Goal: Information Seeking & Learning: Stay updated

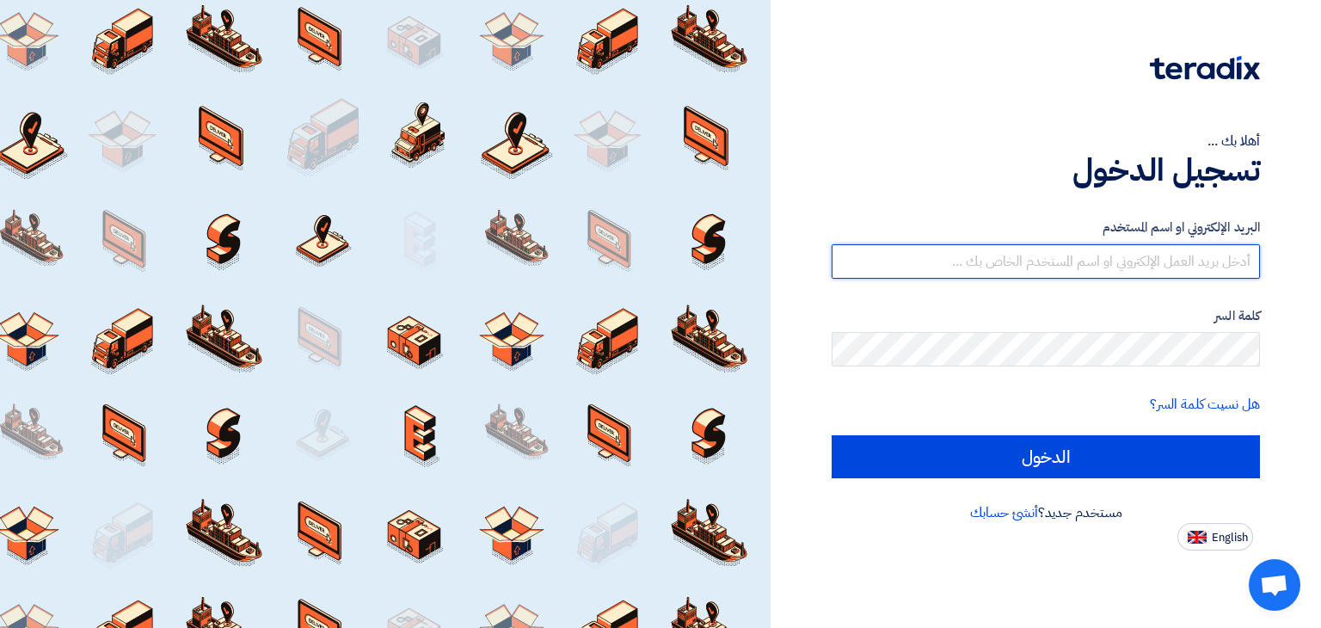
click at [993, 270] on input "text" at bounding box center [1045, 261] width 428 height 34
type input "[EMAIL_ADDRESS][DOMAIN_NAME]"
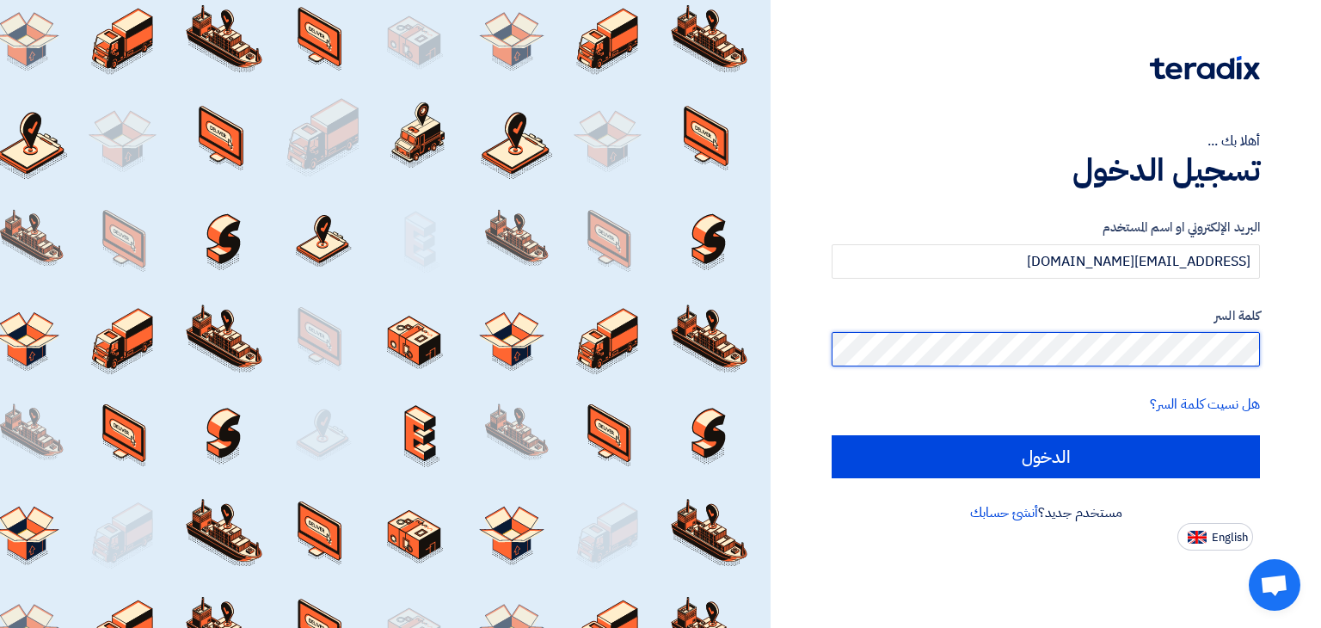
click at [831, 435] on input "الدخول" at bounding box center [1045, 456] width 428 height 43
type input "Sign in"
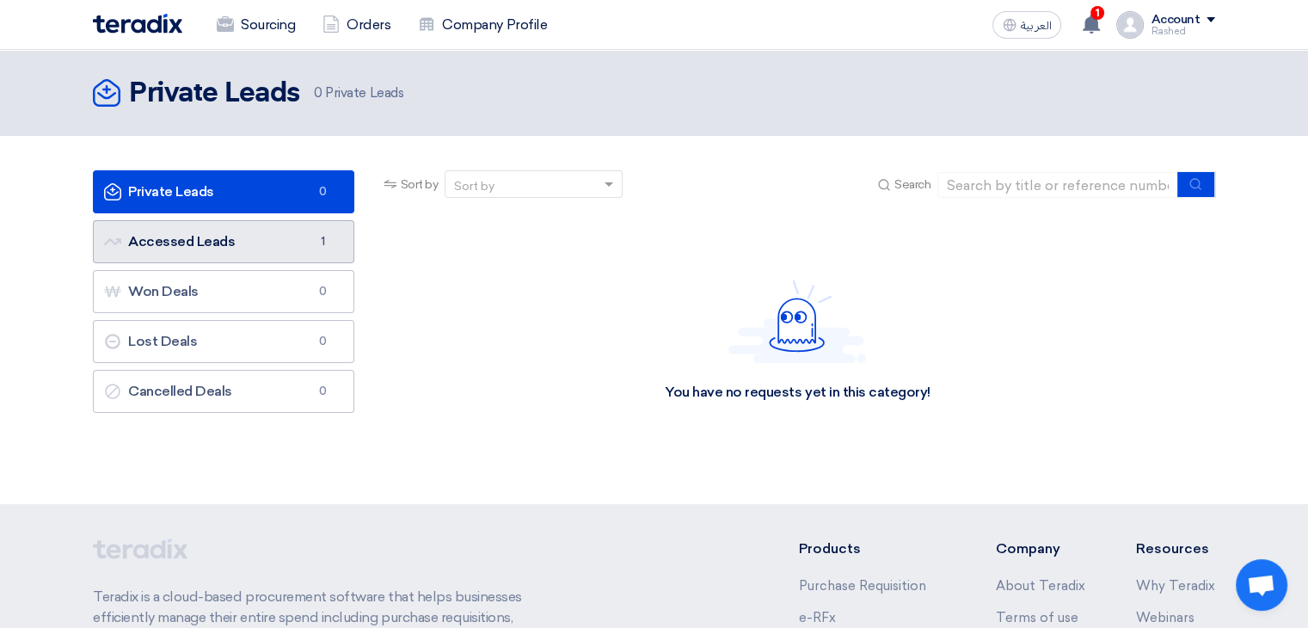
click at [194, 236] on link "Accessed Leads Accessed Leads 1" at bounding box center [223, 241] width 261 height 43
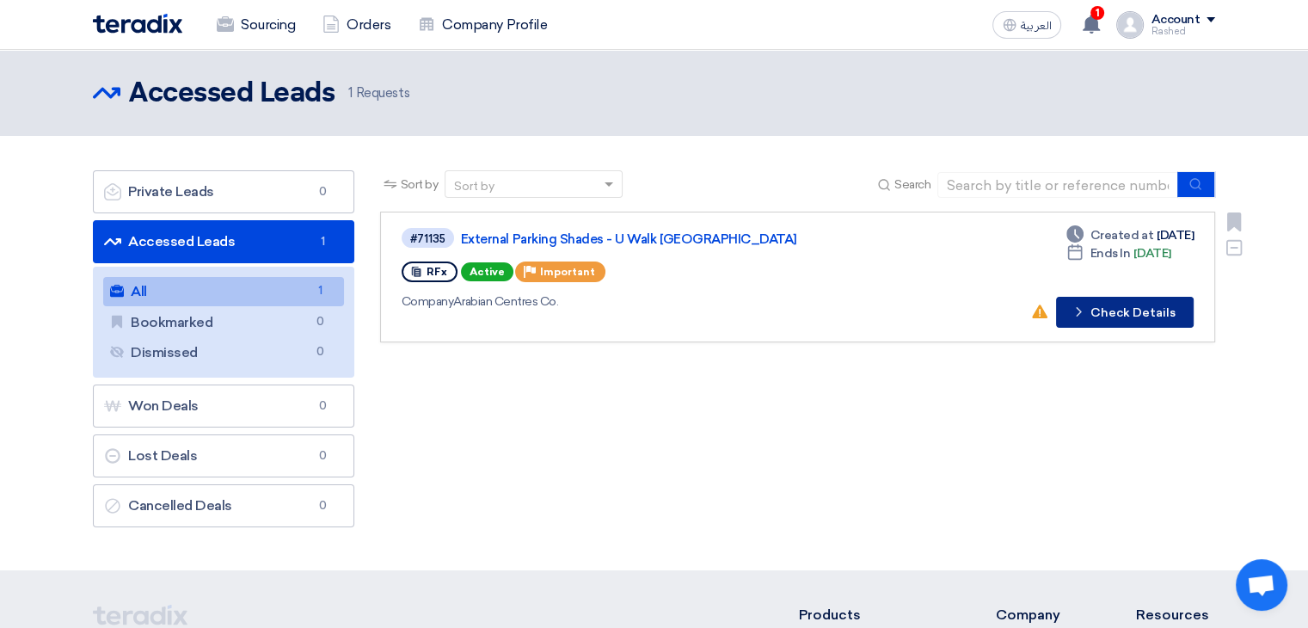
click at [1092, 304] on button "Check details Check Details" at bounding box center [1125, 312] width 138 height 31
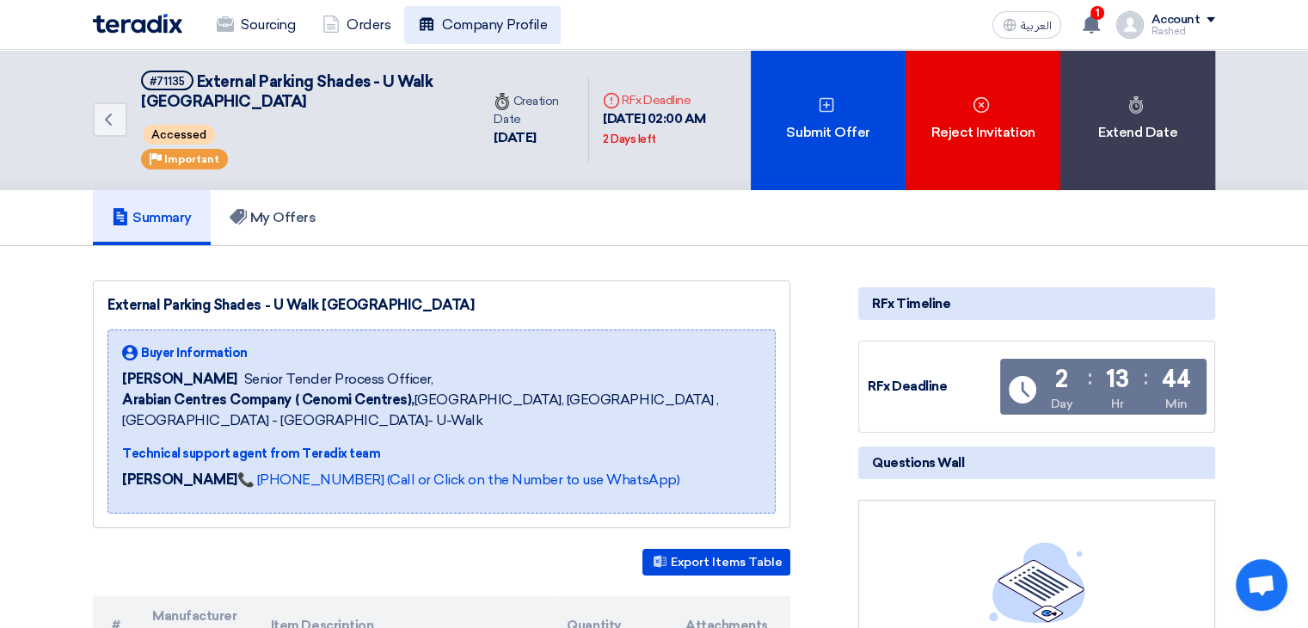
click at [448, 21] on link "Company Profile" at bounding box center [482, 25] width 156 height 38
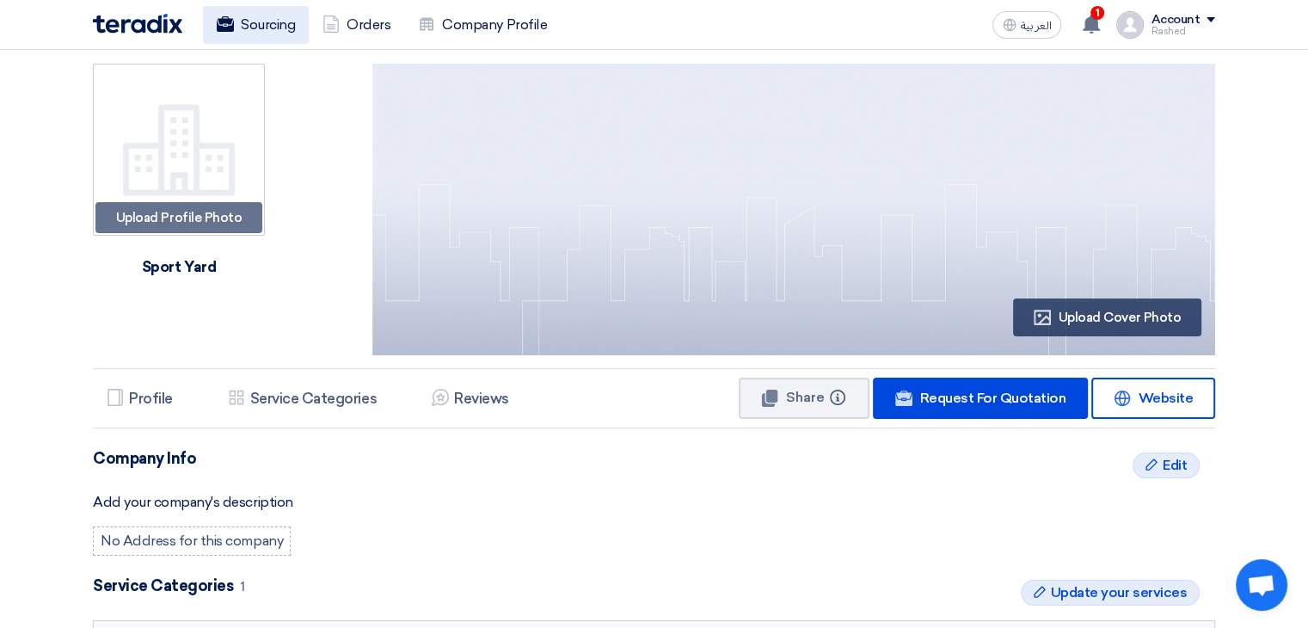
click at [252, 25] on link "Sourcing" at bounding box center [256, 25] width 106 height 38
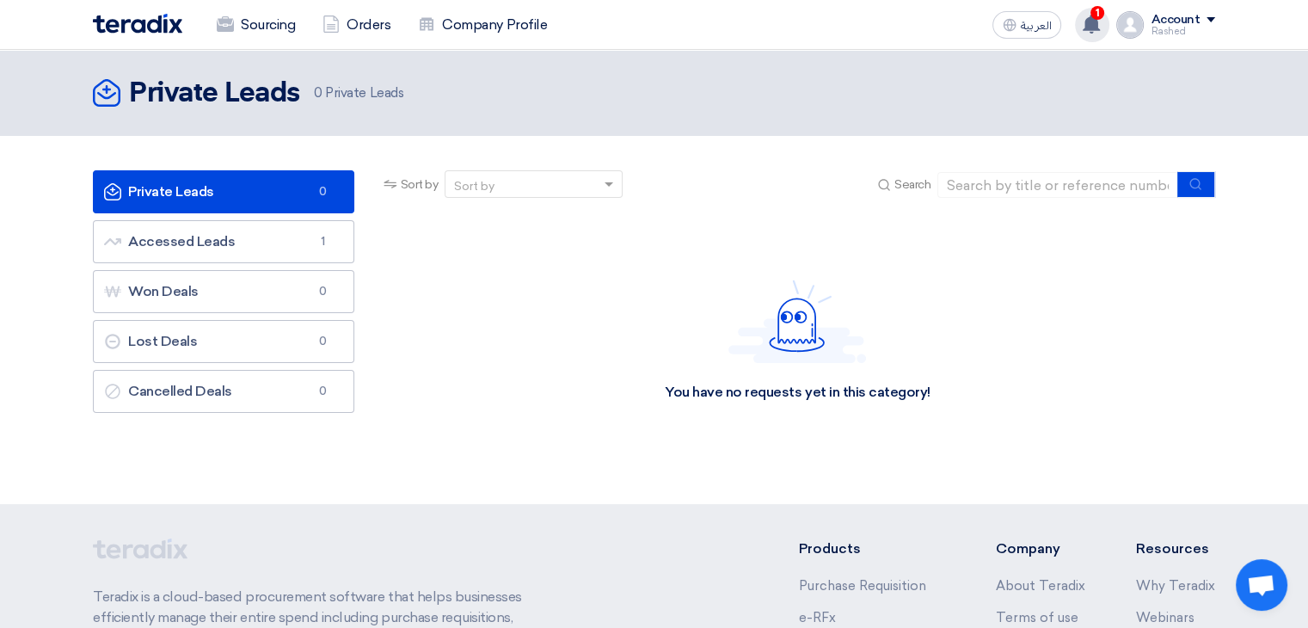
click at [1086, 20] on icon at bounding box center [1091, 24] width 19 height 19
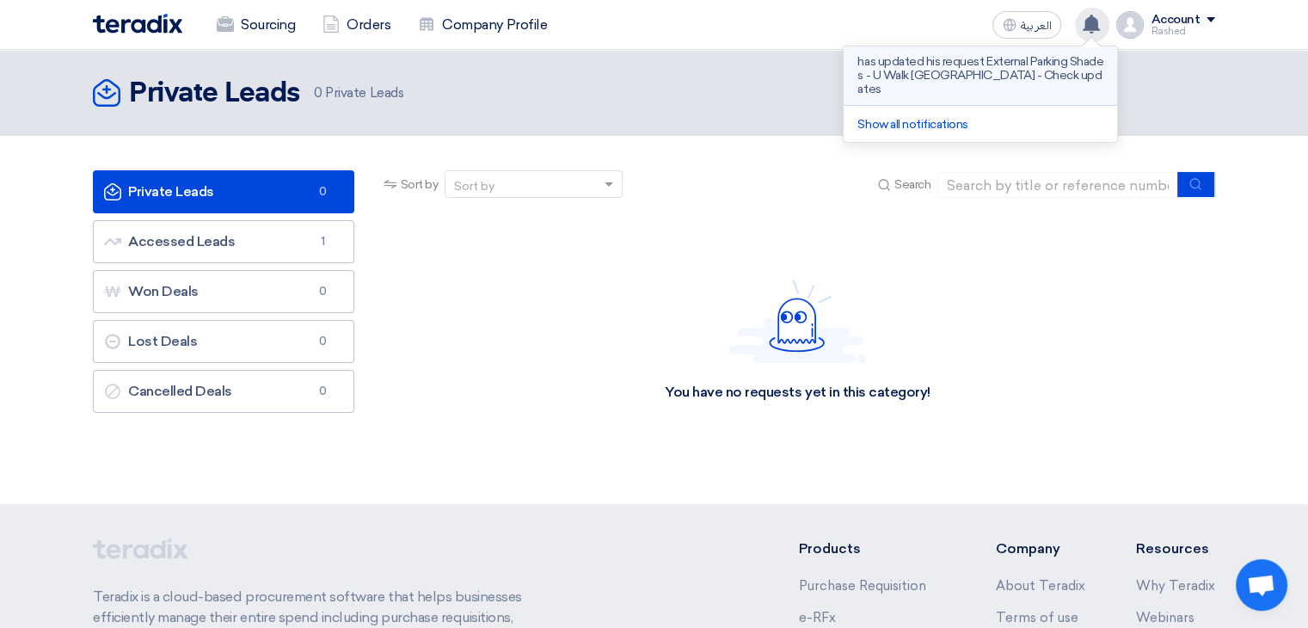
click at [1023, 68] on p "has updated his request External Parking Shades - U Walk [GEOGRAPHIC_DATA] - Ch…" at bounding box center [980, 75] width 246 height 41
